Goal: Task Accomplishment & Management: Use online tool/utility

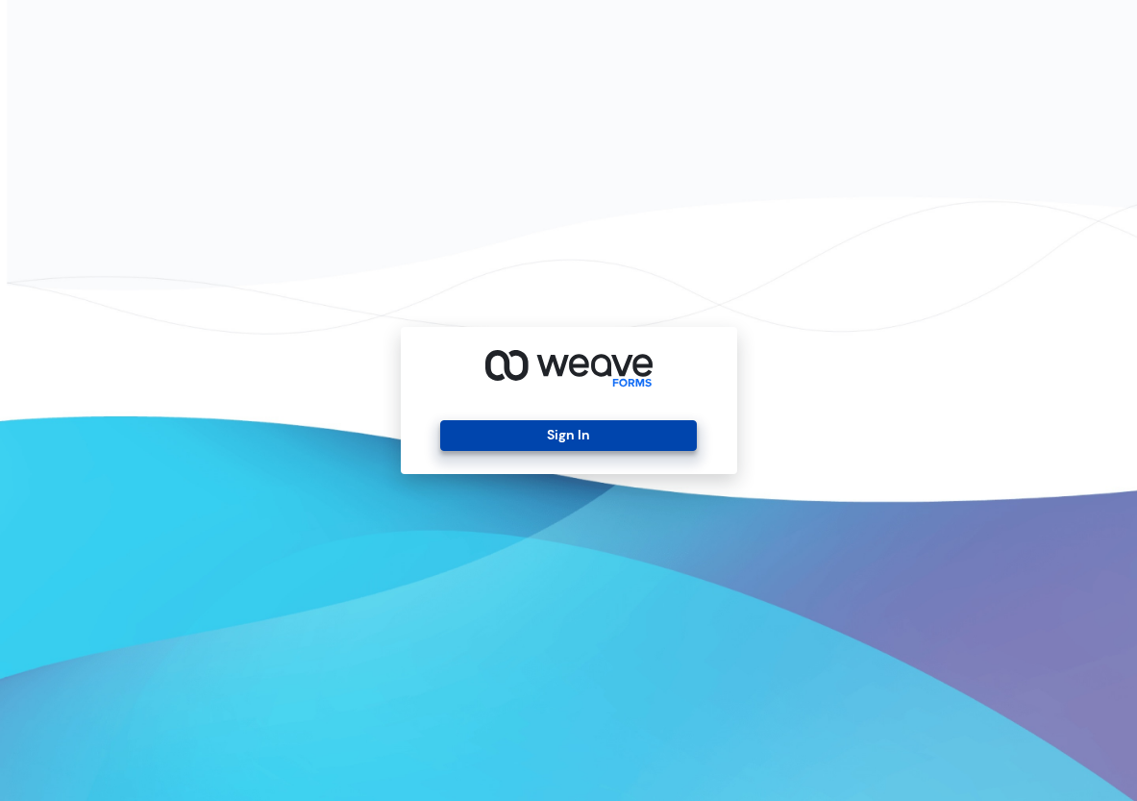
click at [599, 430] on button "Sign In" at bounding box center [568, 435] width 257 height 31
